Goal: Communication & Community: Participate in discussion

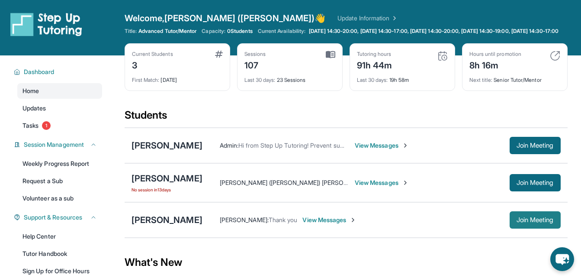
click at [531, 222] on span "Join Meeting" at bounding box center [534, 219] width 37 height 5
click at [377, 187] on span "View Messages" at bounding box center [382, 182] width 54 height 9
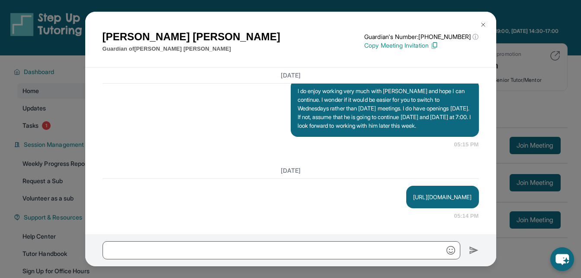
scroll to position [21095, 0]
click at [413, 192] on p "[URL][DOMAIN_NAME]" at bounding box center [442, 196] width 58 height 9
click at [415, 192] on p "[URL][DOMAIN_NAME]" at bounding box center [442, 196] width 58 height 9
click at [458, 196] on div "[URL][DOMAIN_NAME]" at bounding box center [442, 196] width 72 height 22
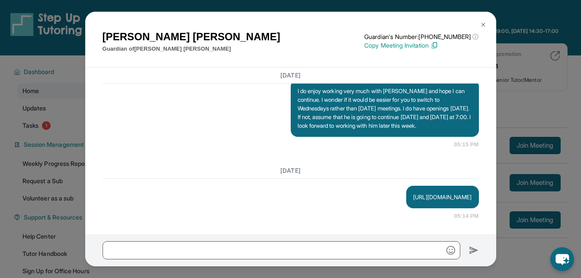
drag, startPoint x: 458, startPoint y: 196, endPoint x: 446, endPoint y: 179, distance: 20.5
click at [446, 192] on p "[URL][DOMAIN_NAME]" at bounding box center [442, 196] width 58 height 9
drag, startPoint x: 446, startPoint y: 179, endPoint x: 418, endPoint y: 146, distance: 43.3
click at [418, 146] on div "[DATE] **New Step Up [PERSON_NAME] Chat**: Hi [PERSON_NAME]! This is the start …" at bounding box center [290, 150] width 411 height 166
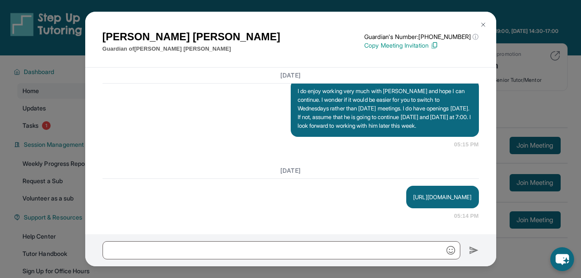
click at [479, 23] on img at bounding box center [482, 24] width 7 height 7
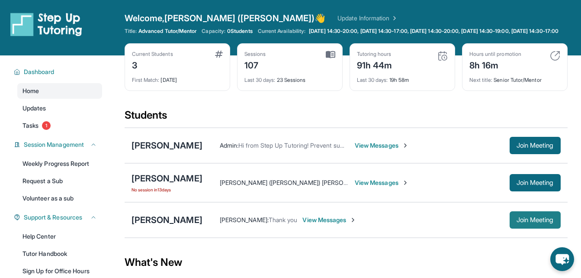
click at [532, 222] on span "Join Meeting" at bounding box center [534, 219] width 37 height 5
